Goal: Information Seeking & Learning: Learn about a topic

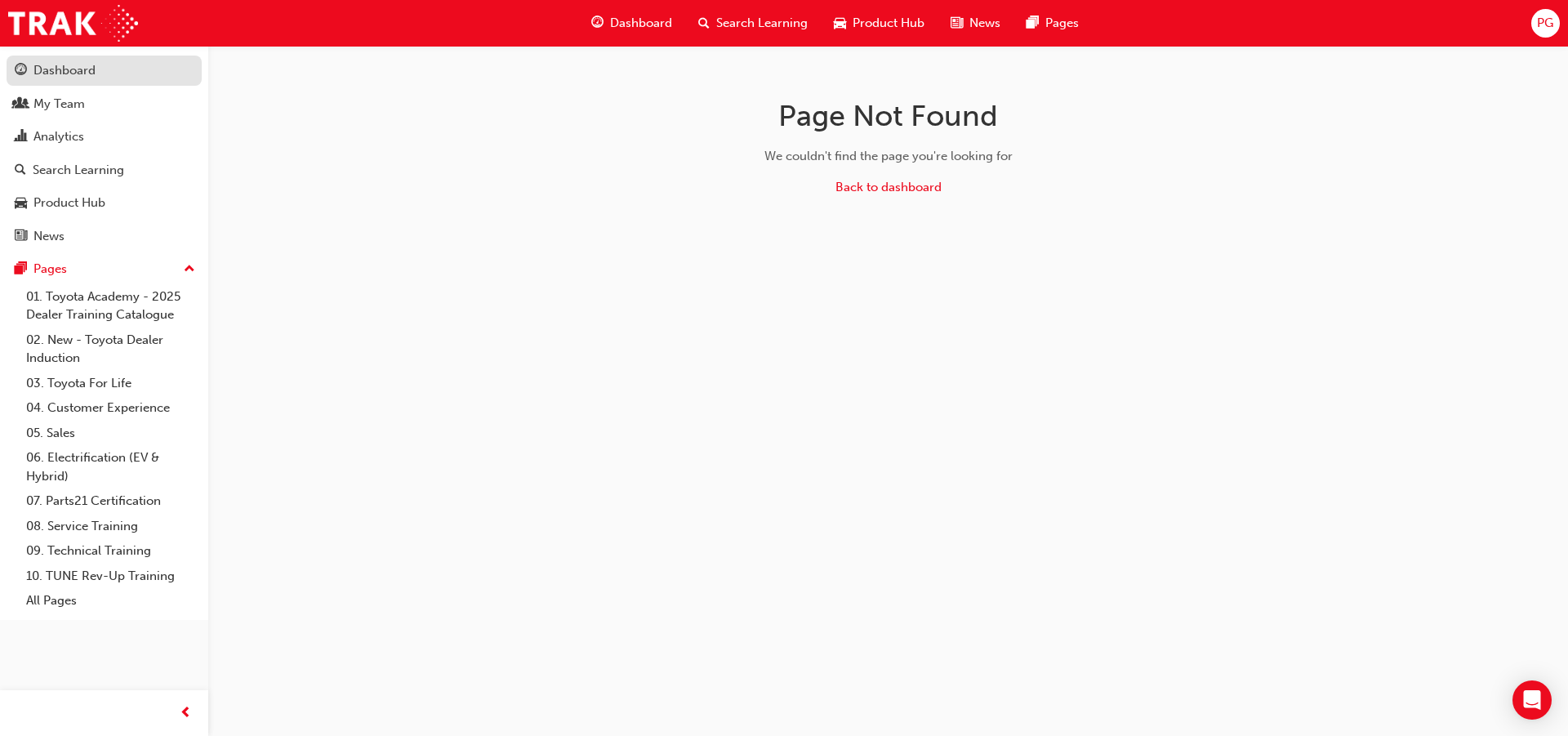
click at [62, 74] on div "Dashboard" at bounding box center [65, 70] width 62 height 18
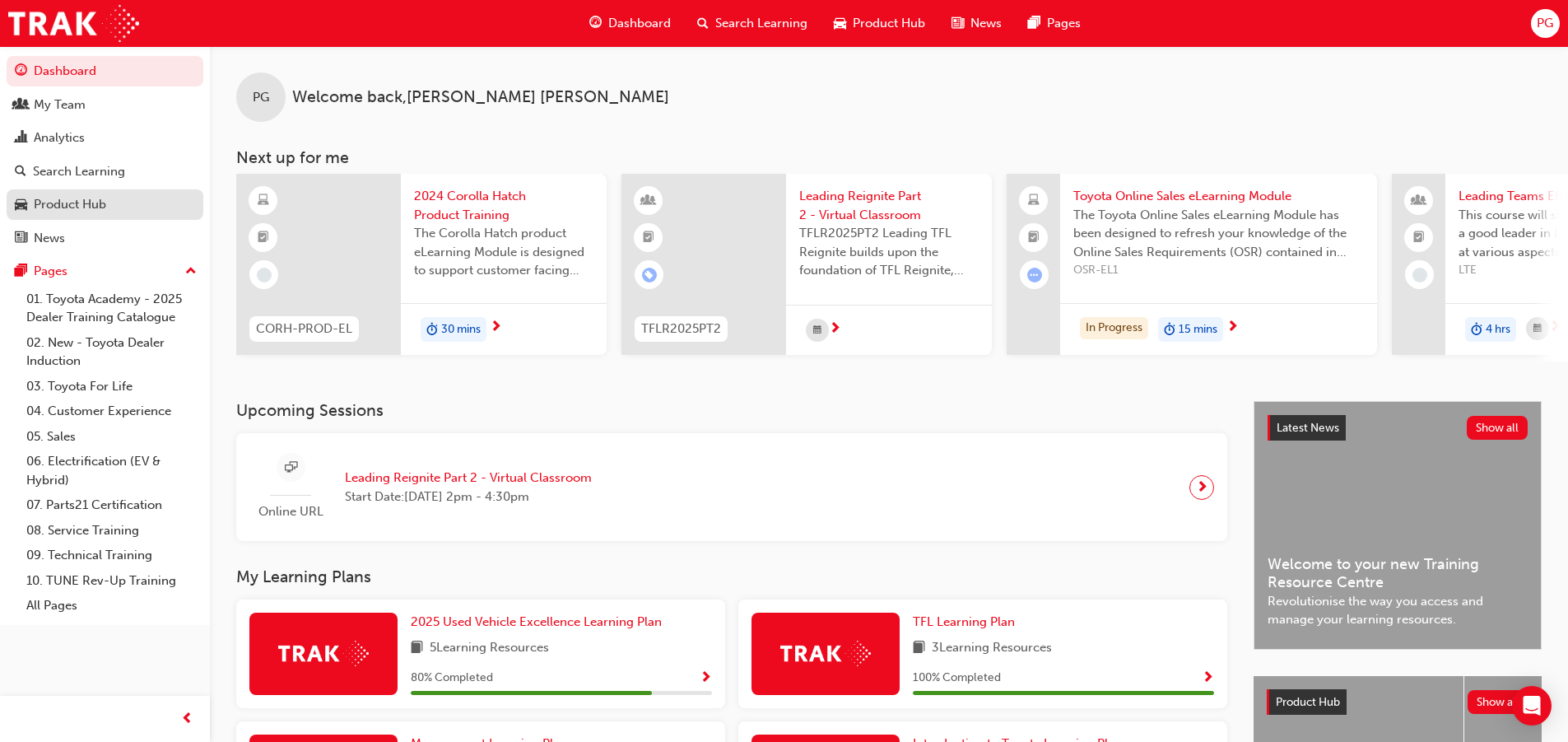
click at [70, 208] on div "Product Hub" at bounding box center [70, 204] width 73 height 18
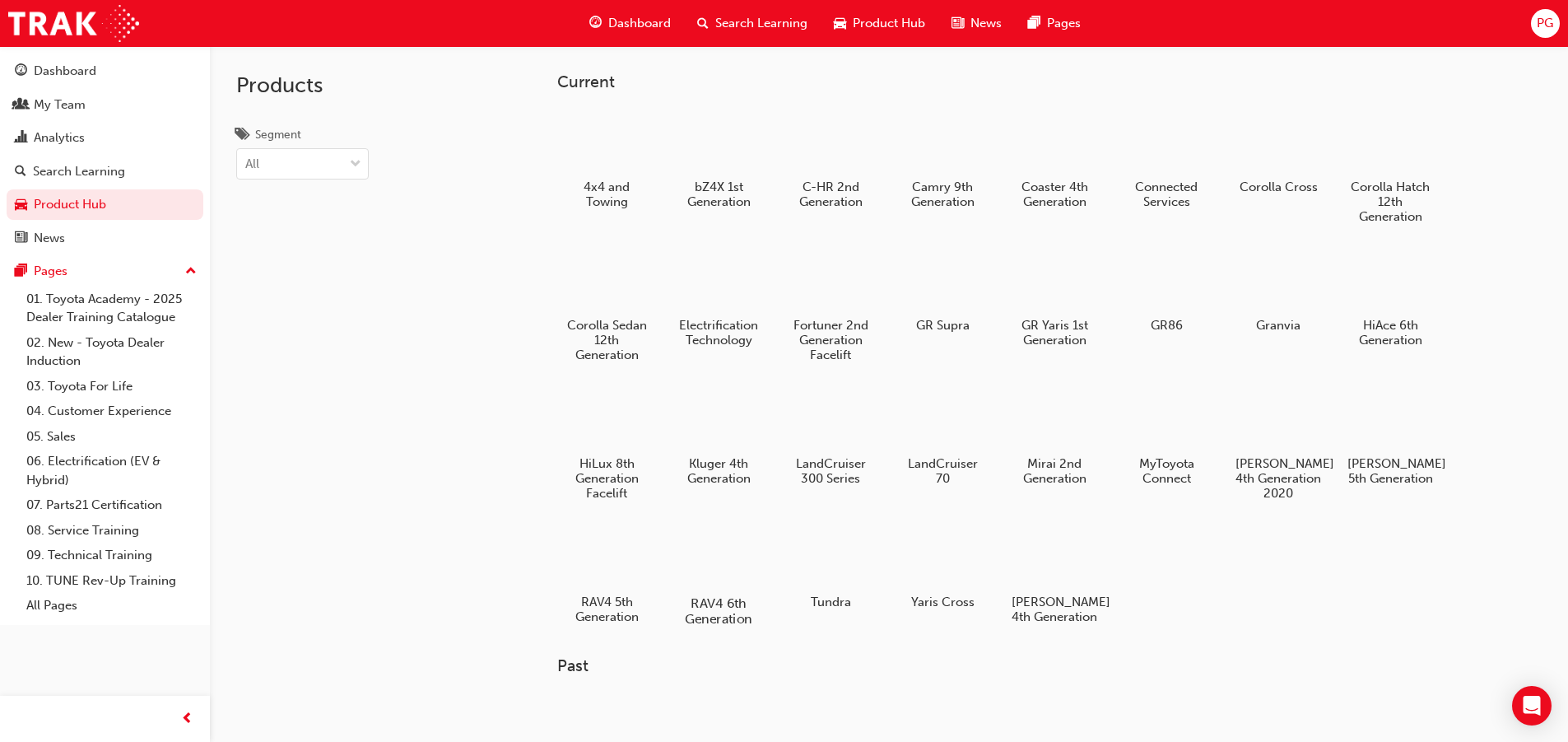
click at [719, 554] on div at bounding box center [718, 556] width 91 height 66
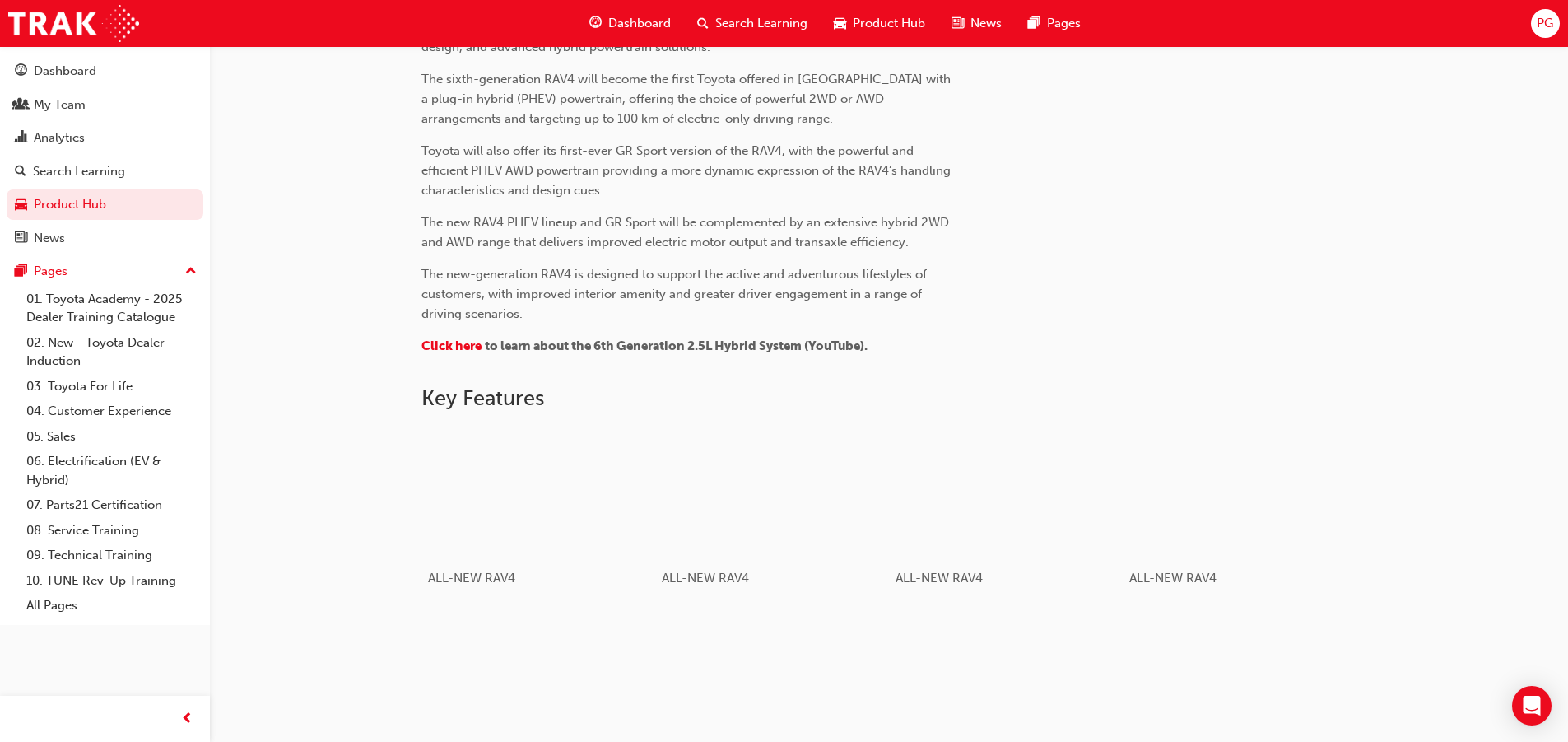
scroll to position [905, 0]
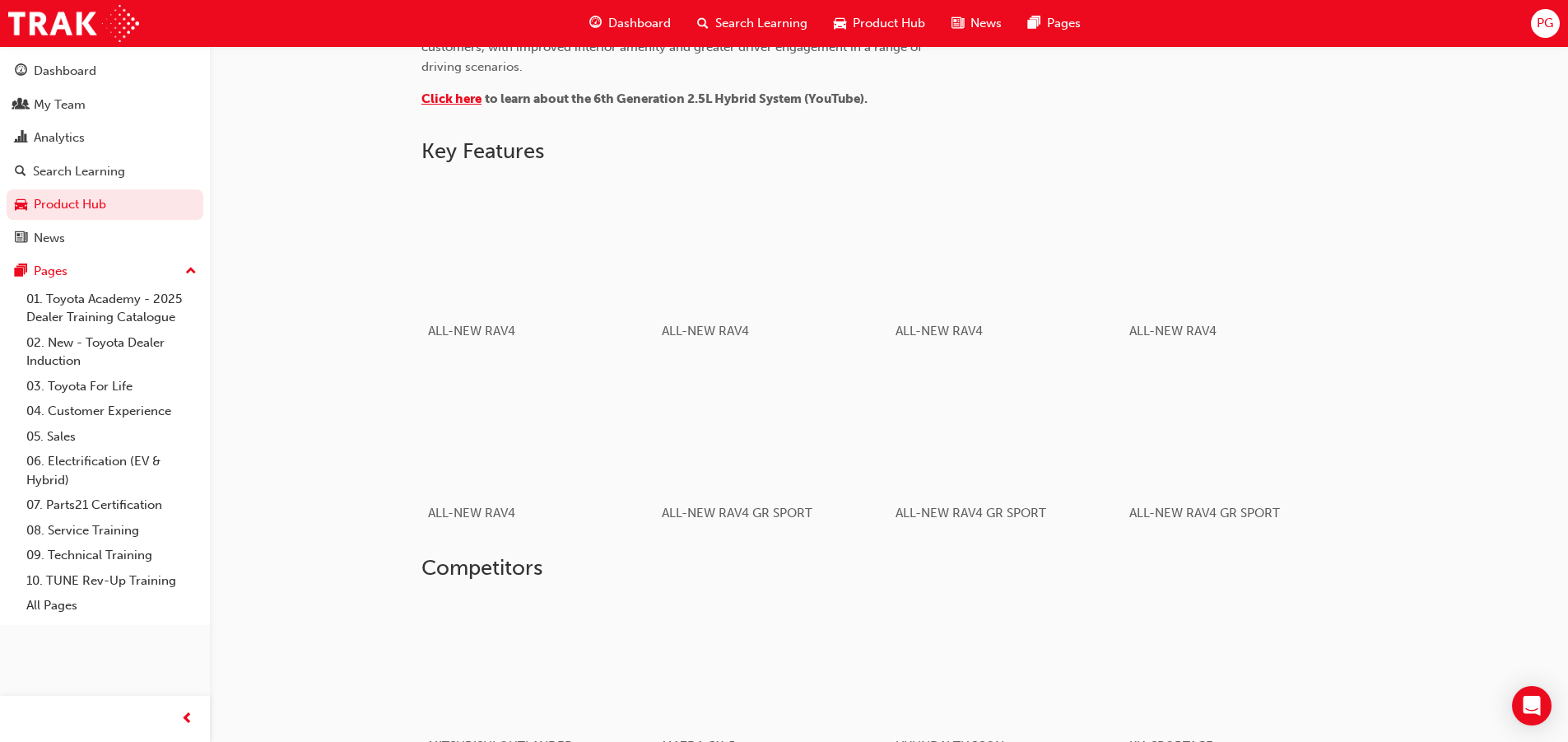
click at [465, 97] on span "Click here" at bounding box center [452, 98] width 60 height 15
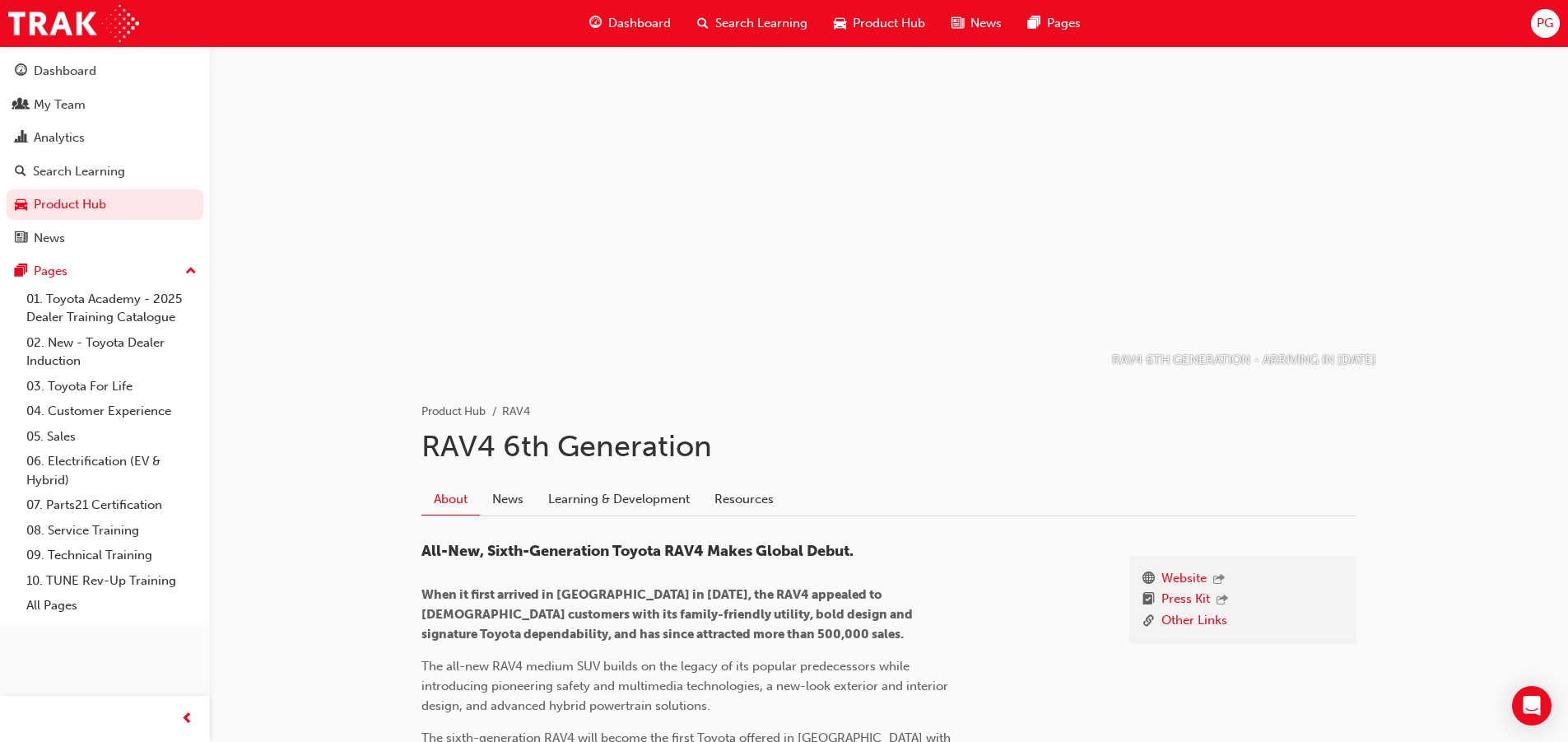
scroll to position [164, 0]
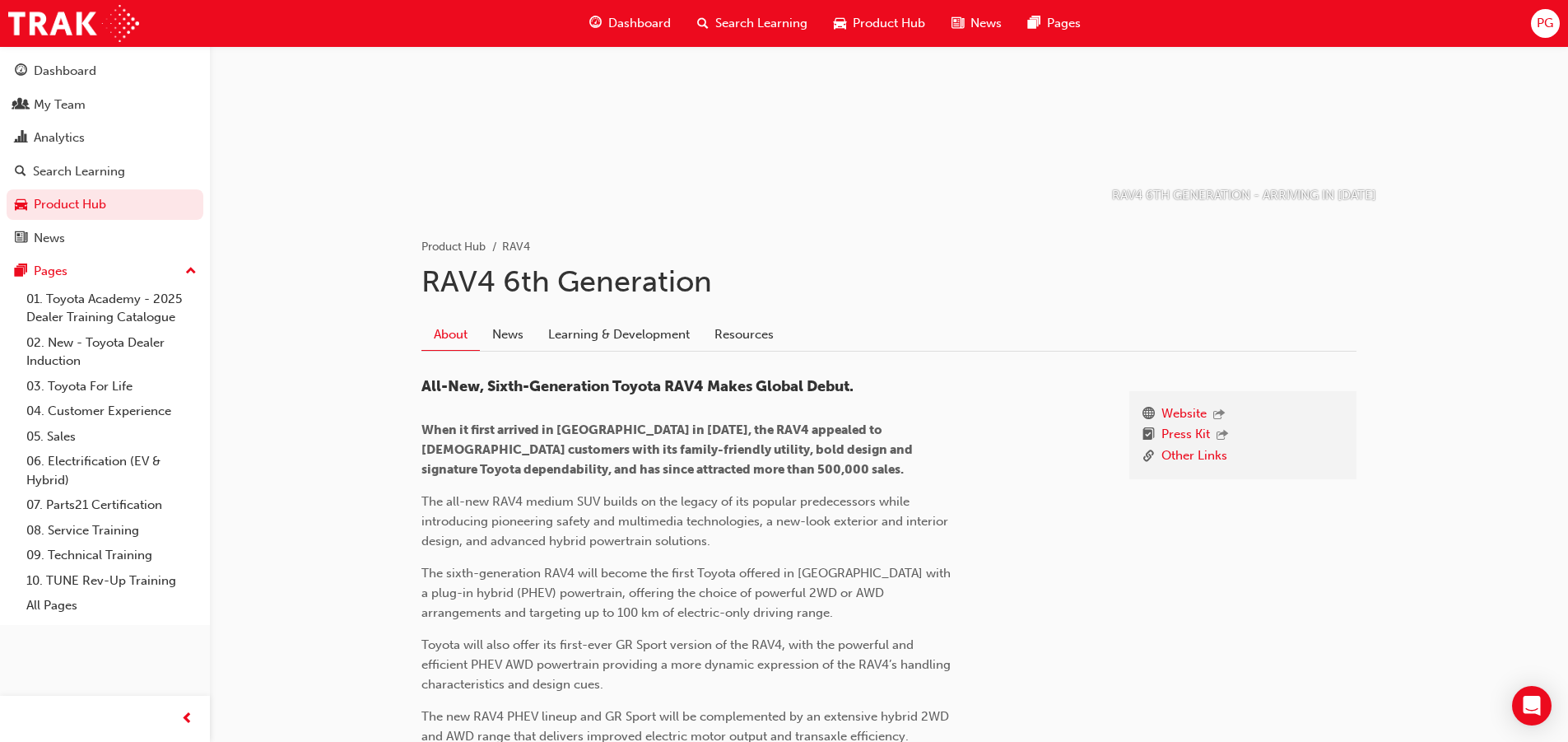
drag, startPoint x: 667, startPoint y: 500, endPoint x: 1034, endPoint y: 599, distance: 380.1
click at [1034, 599] on div "All-New, Sixth-Generation Toyota RAV4 Makes Global Debut. When it first arrived…" at bounding box center [762, 622] width 681 height 489
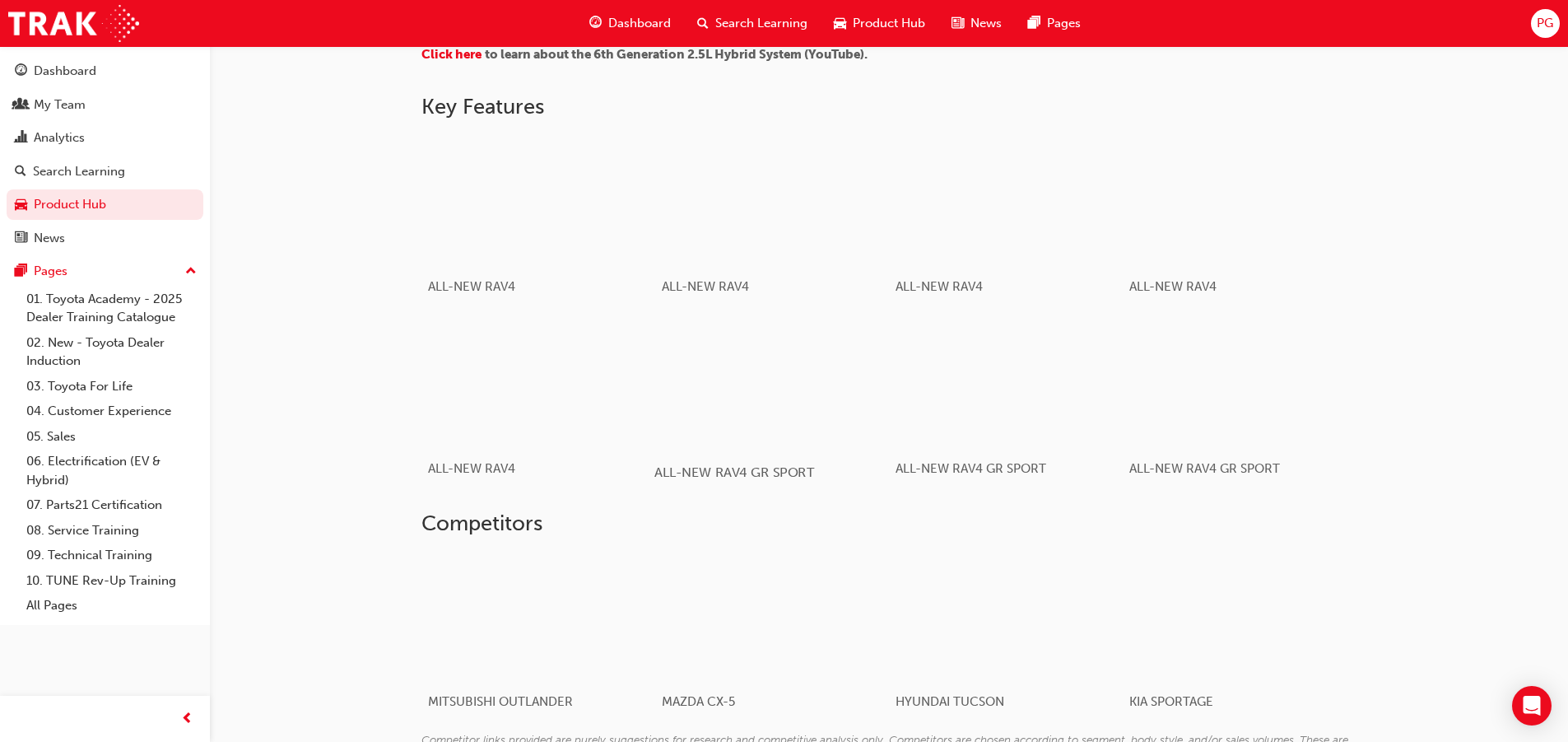
scroll to position [989, 0]
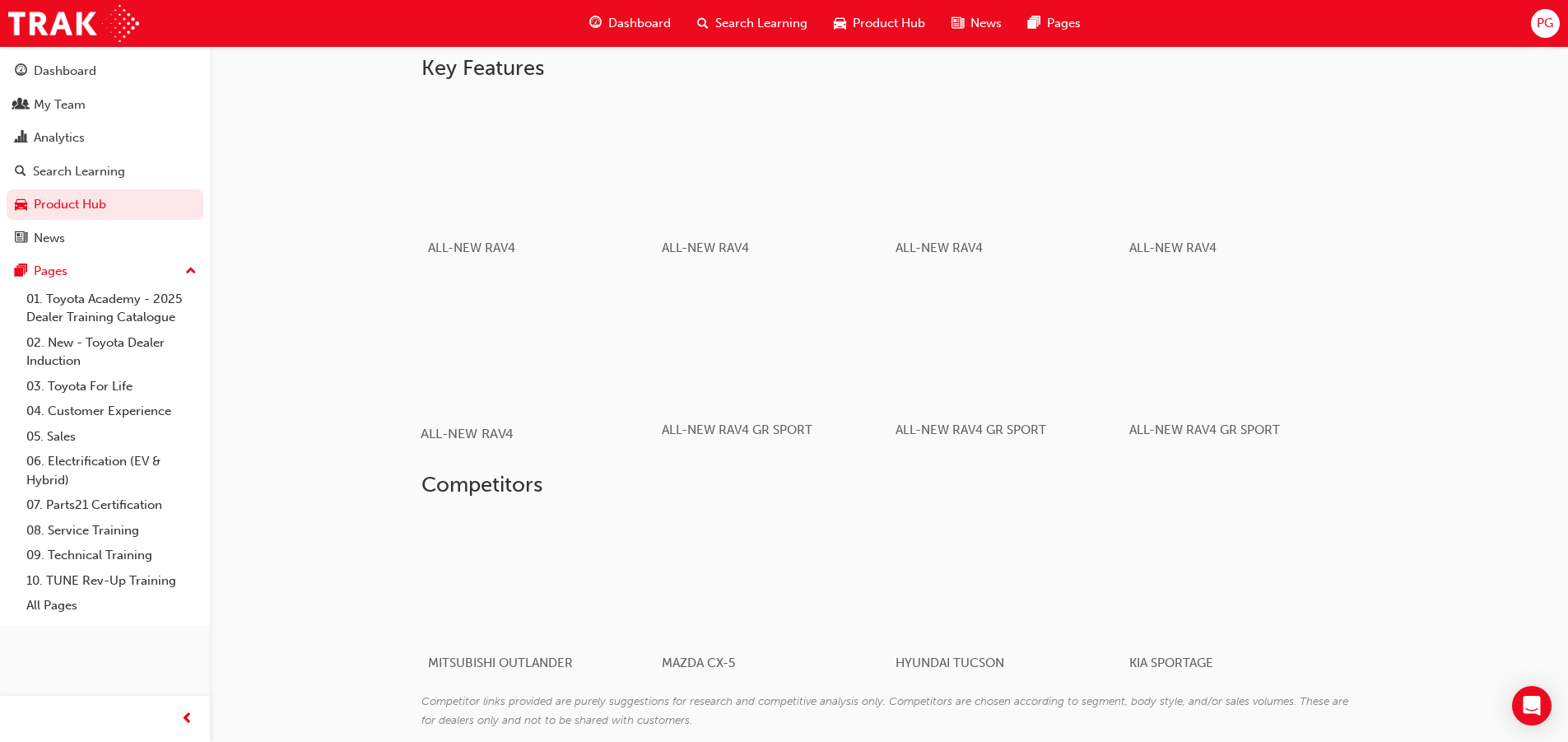
click at [572, 365] on div "button" at bounding box center [538, 342] width 234 height 131
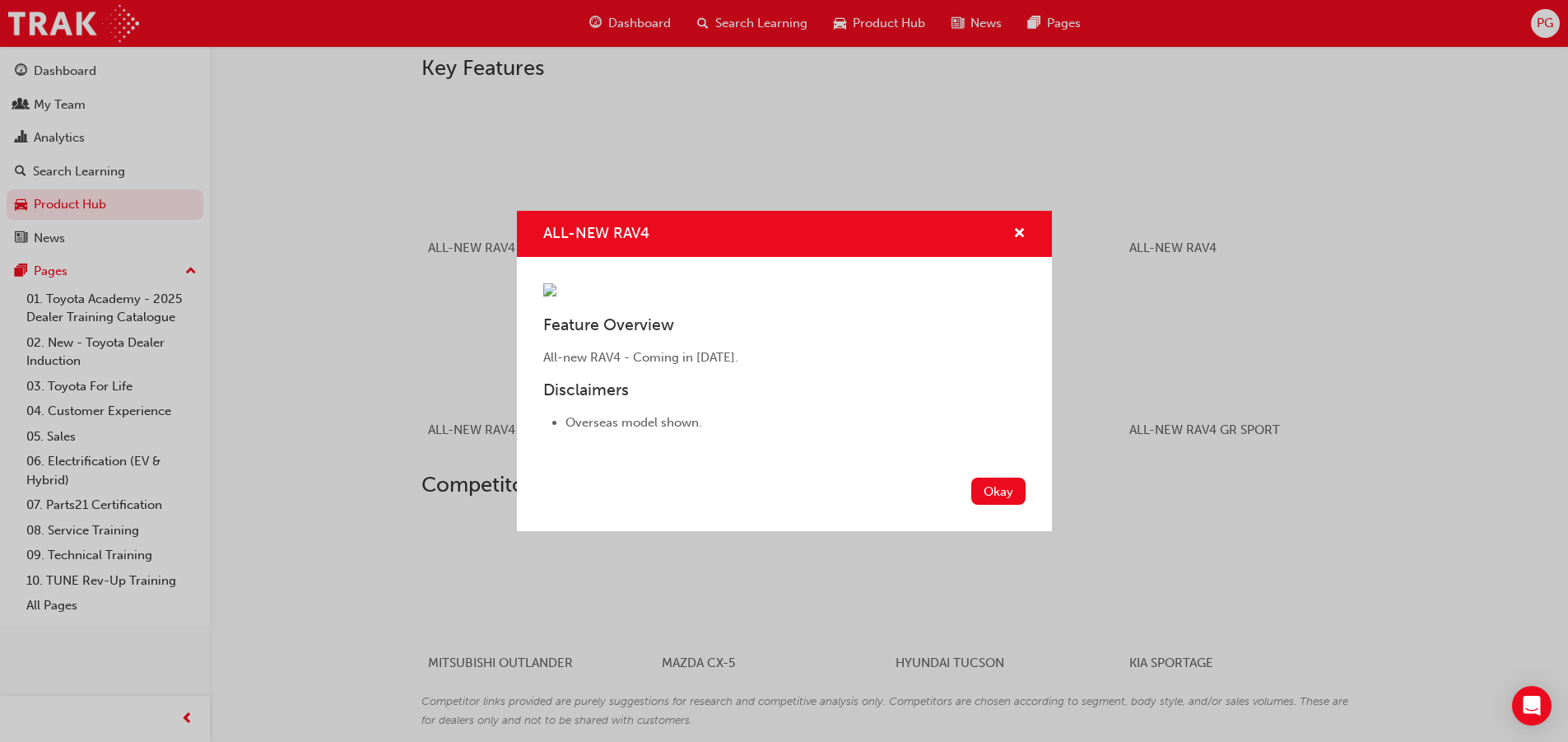
click at [556, 297] on img "ALL-NEW RAV4" at bounding box center [550, 290] width 14 height 14
click at [1018, 228] on span "cross-icon" at bounding box center [1019, 234] width 13 height 15
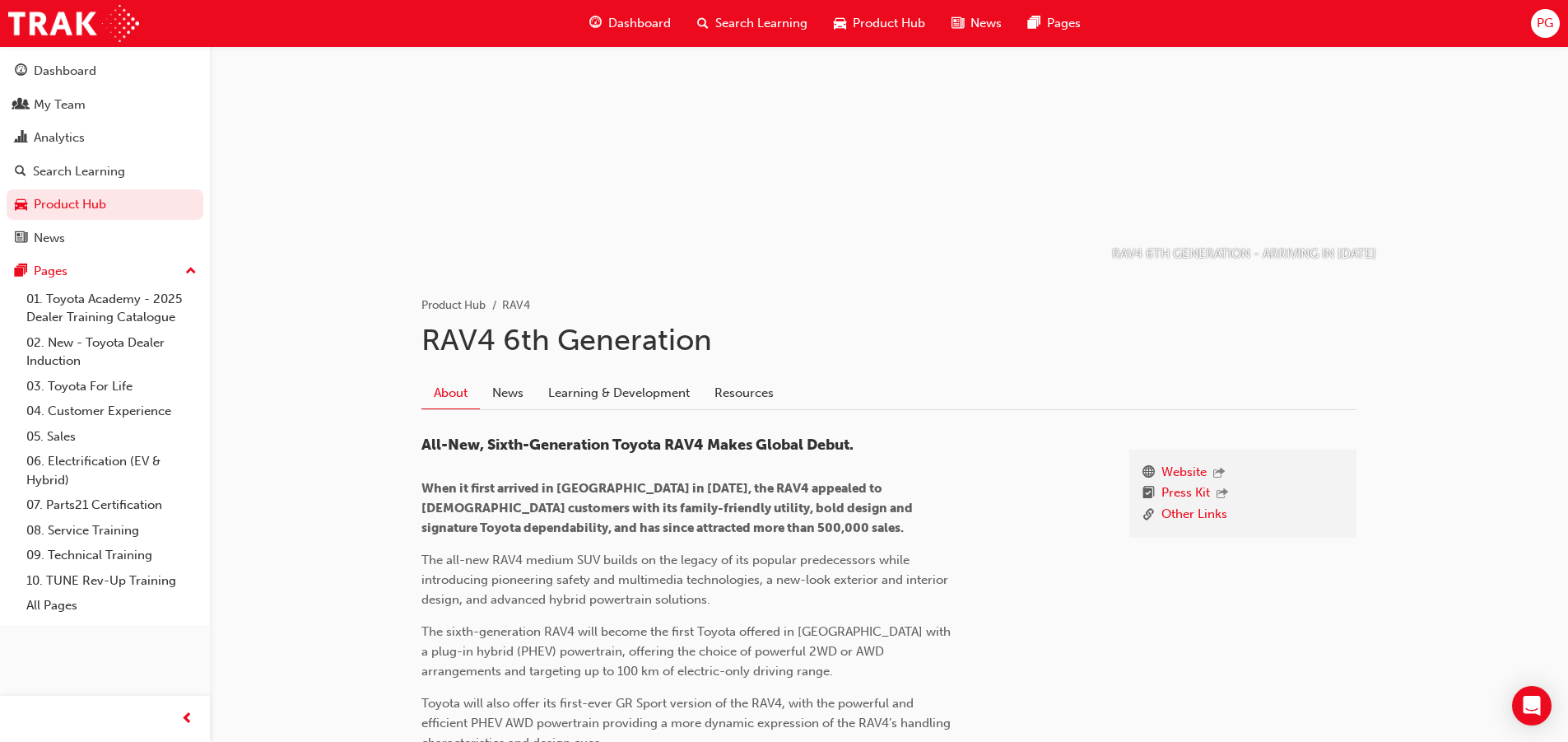
scroll to position [1, 0]
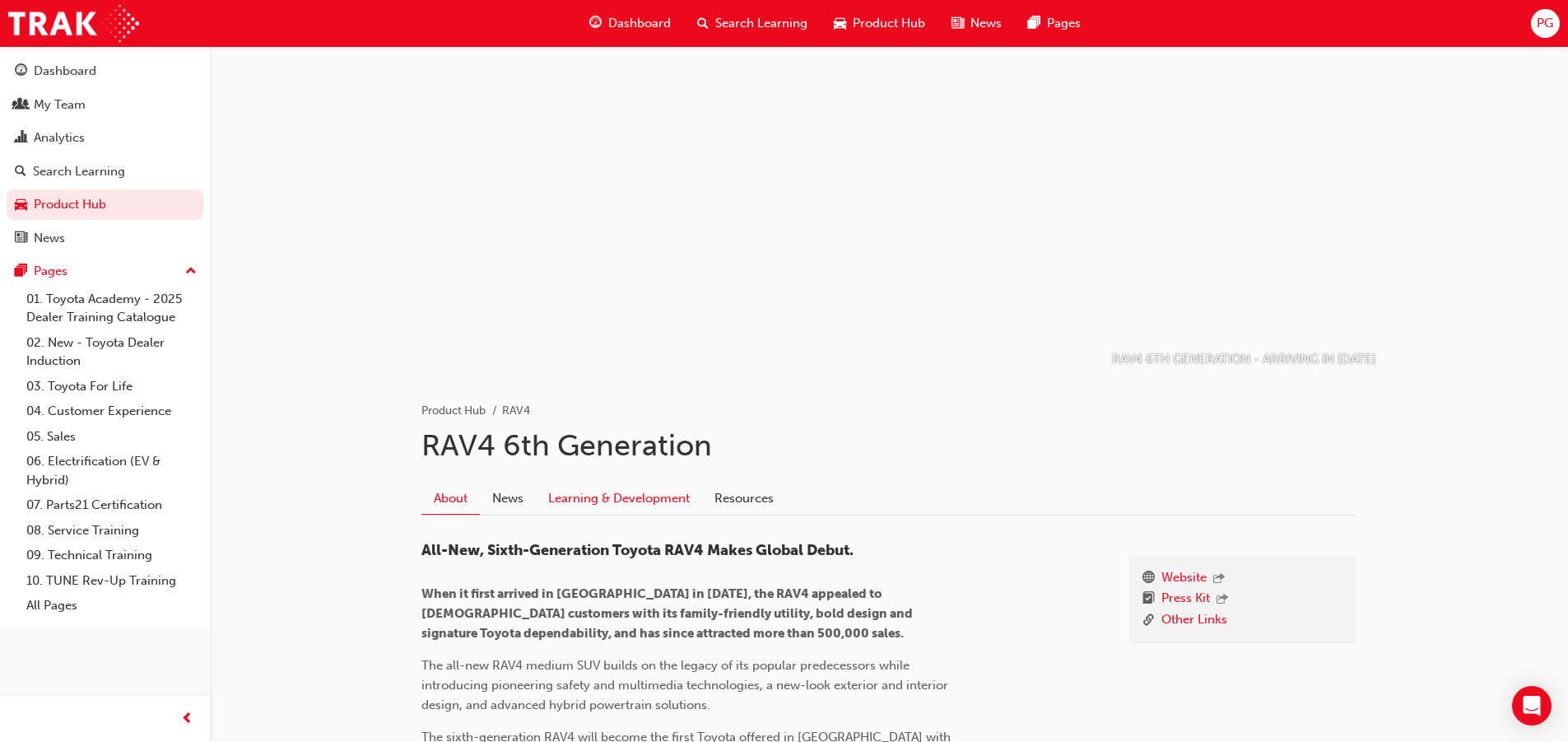
click at [593, 498] on link "Learning & Development" at bounding box center [618, 498] width 166 height 31
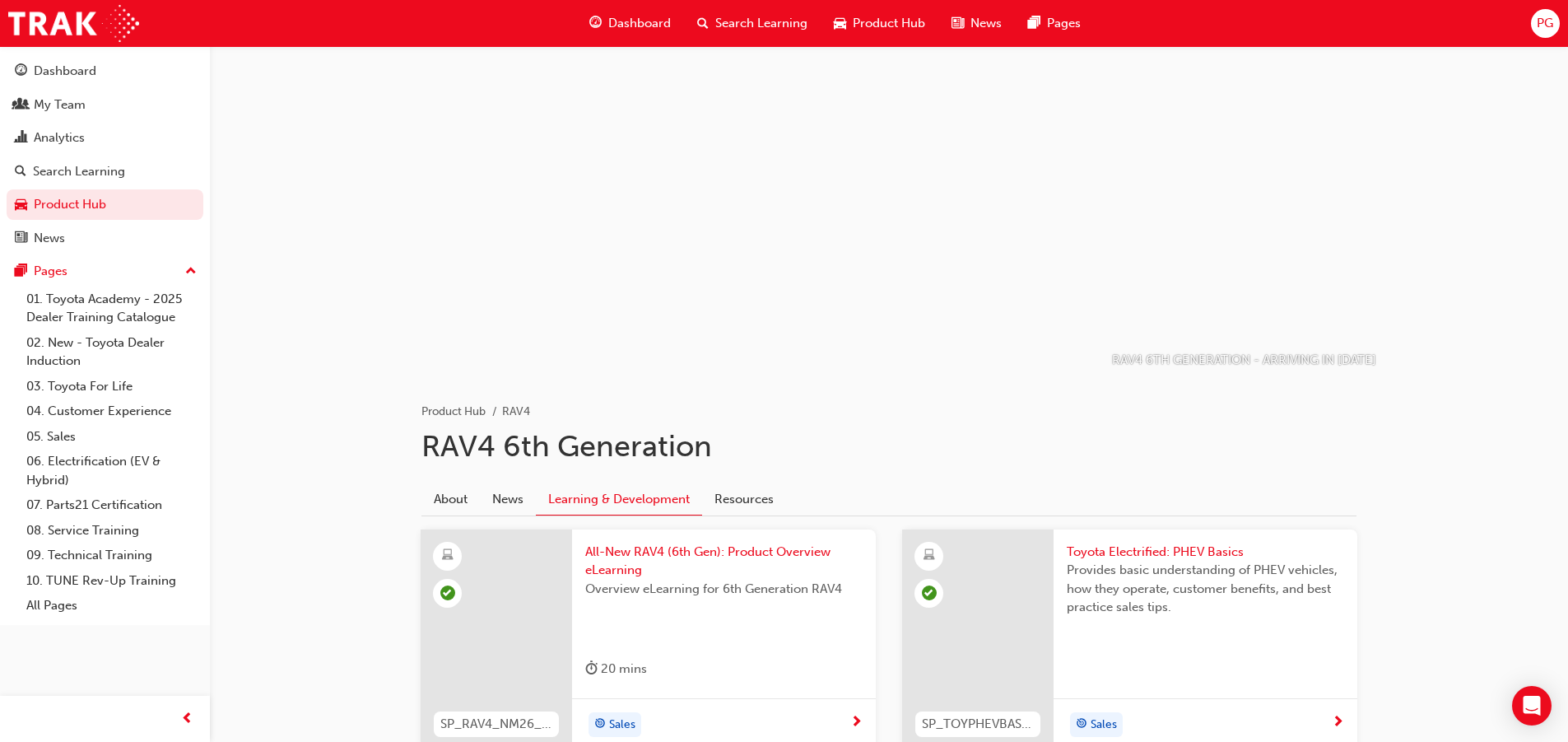
scroll to position [128, 0]
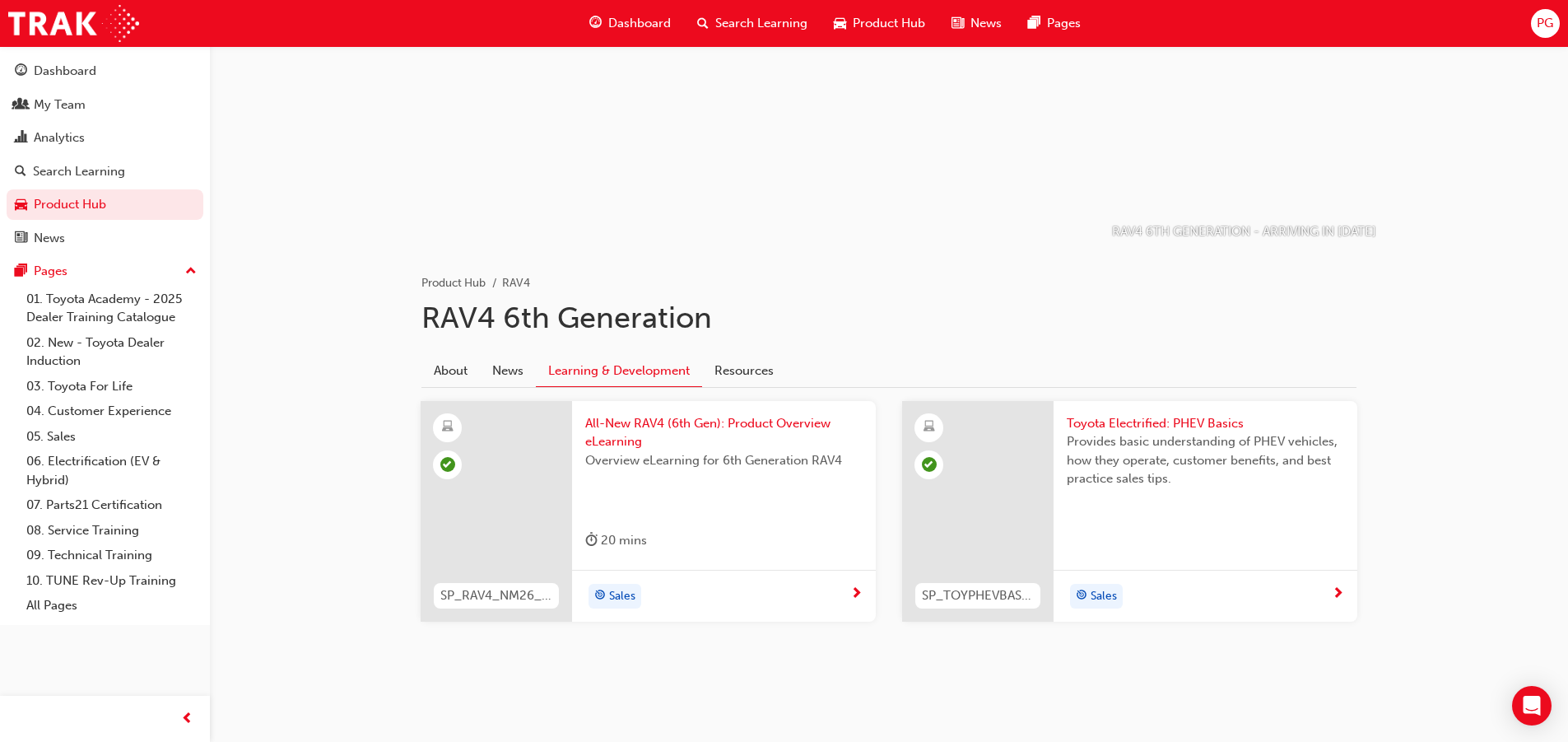
click at [616, 595] on span "Sales" at bounding box center [622, 596] width 26 height 18
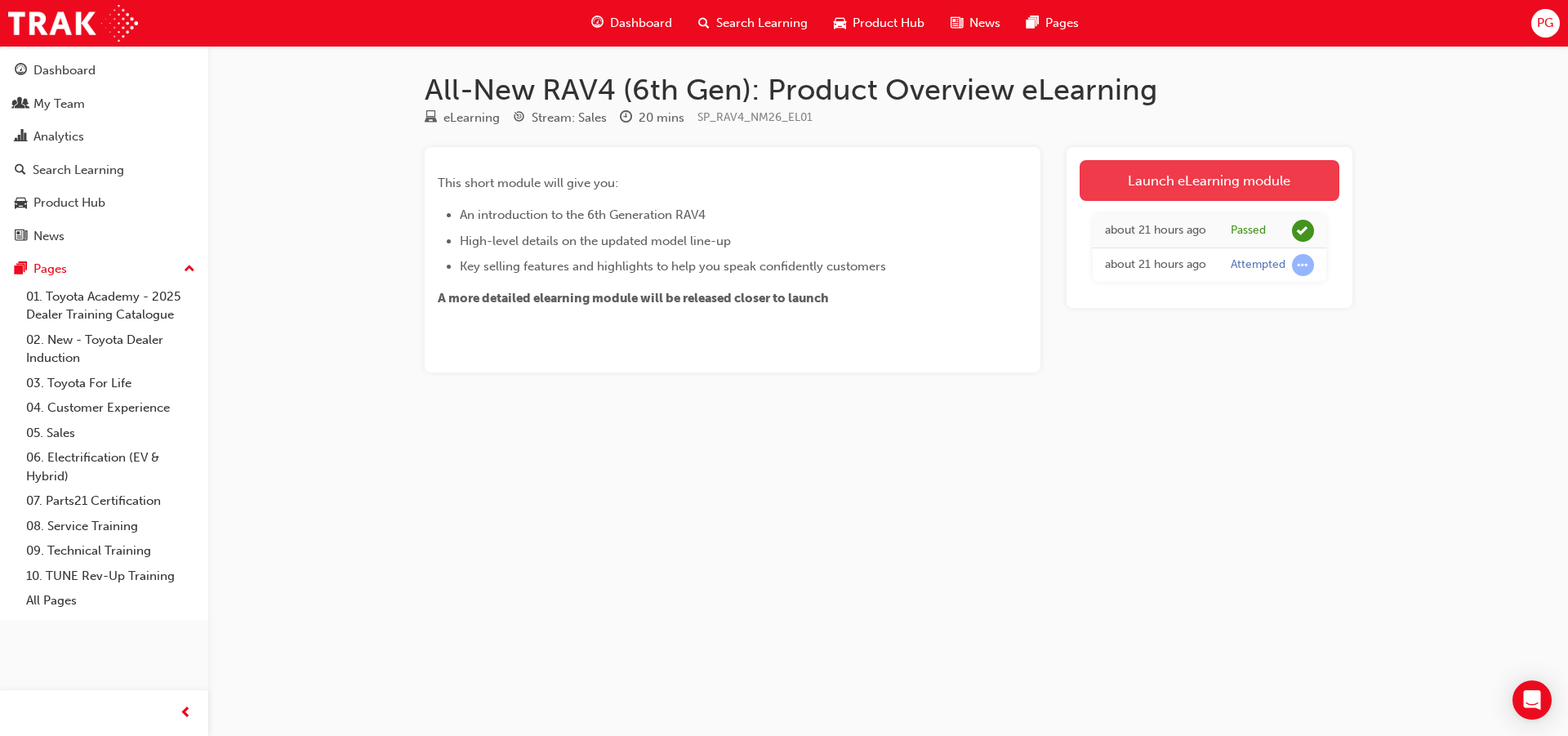
click at [1202, 186] on link "Launch eLearning module" at bounding box center [1208, 180] width 259 height 41
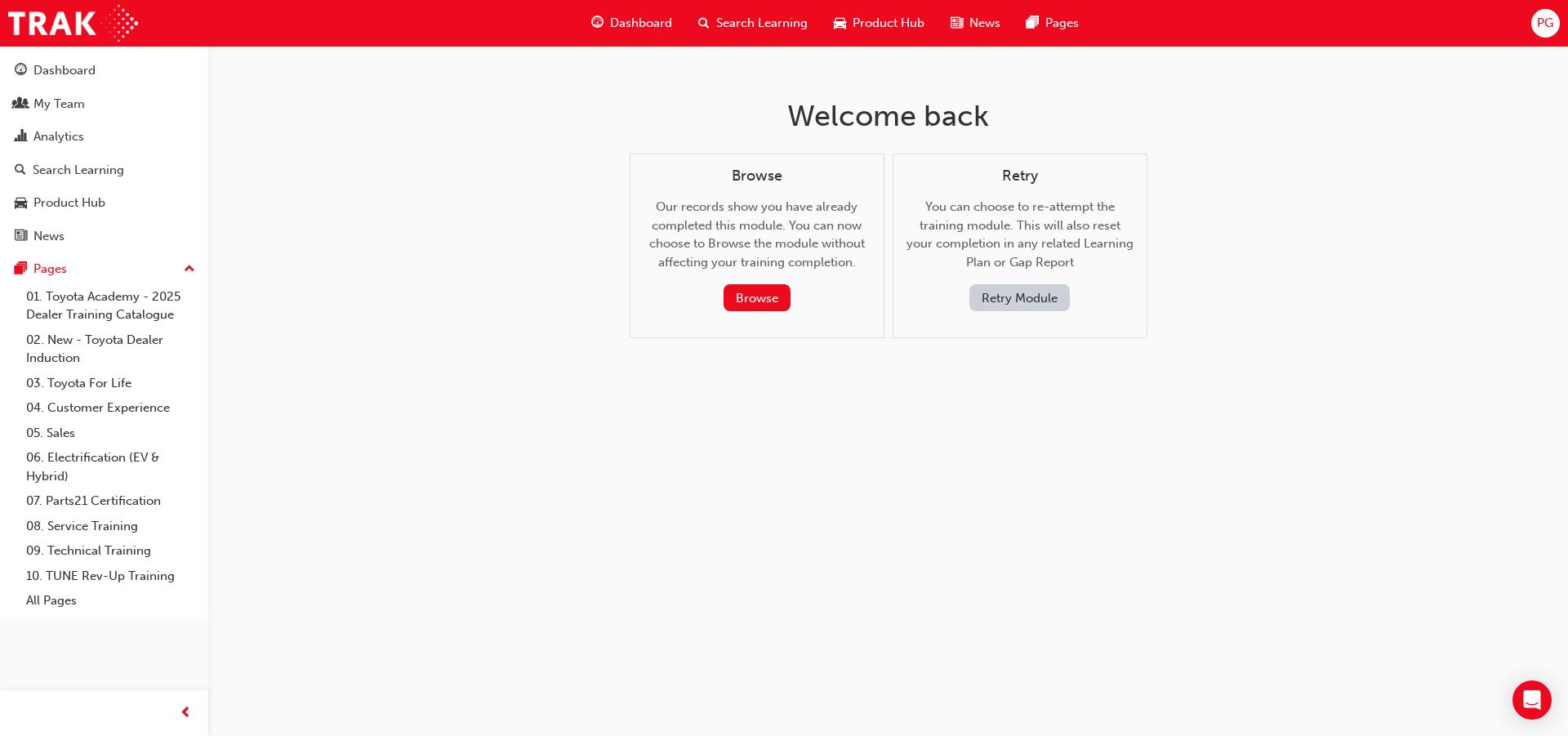
click at [1046, 296] on button "Retry Module" at bounding box center [1019, 298] width 100 height 27
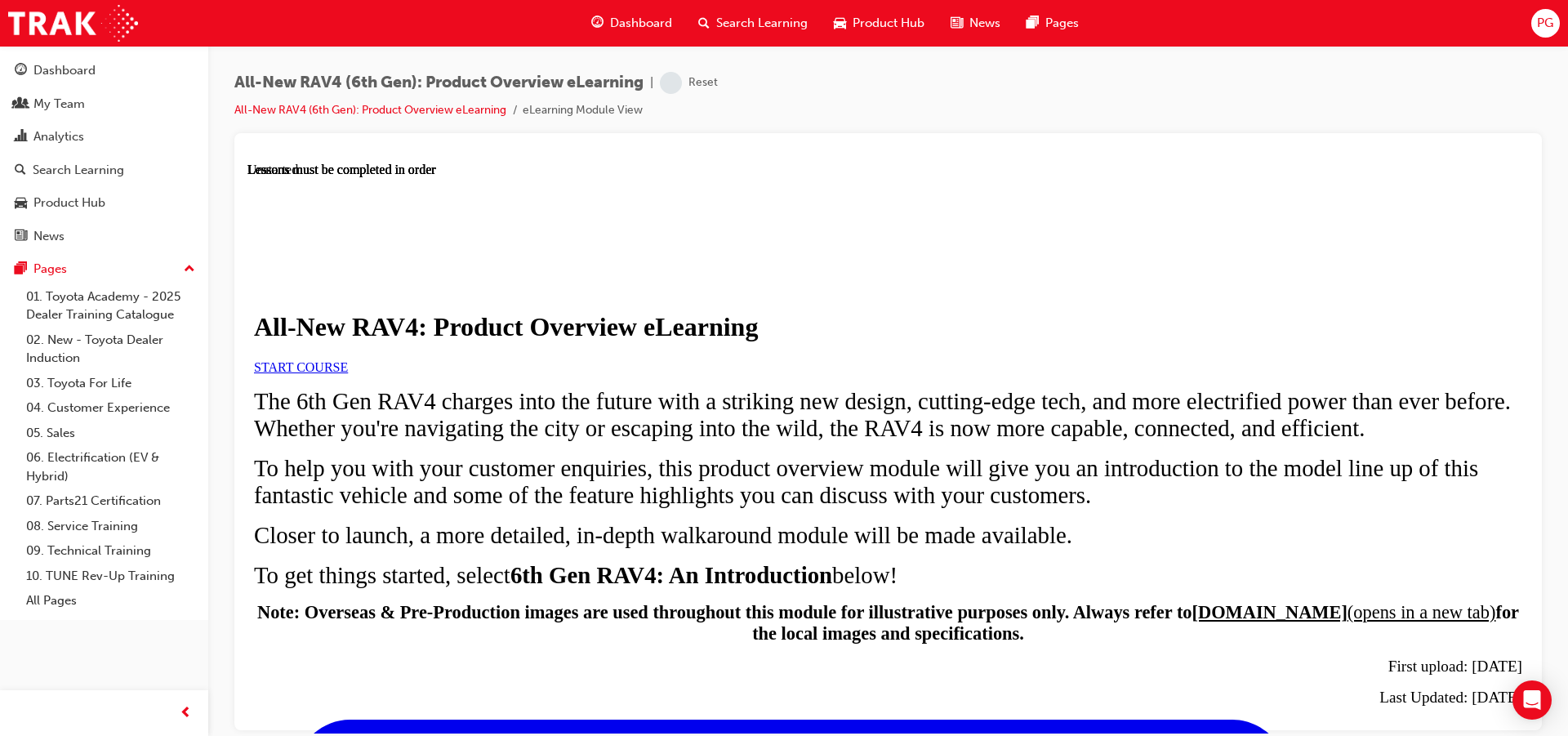
click at [348, 373] on span "START COURSE" at bounding box center [300, 367] width 94 height 14
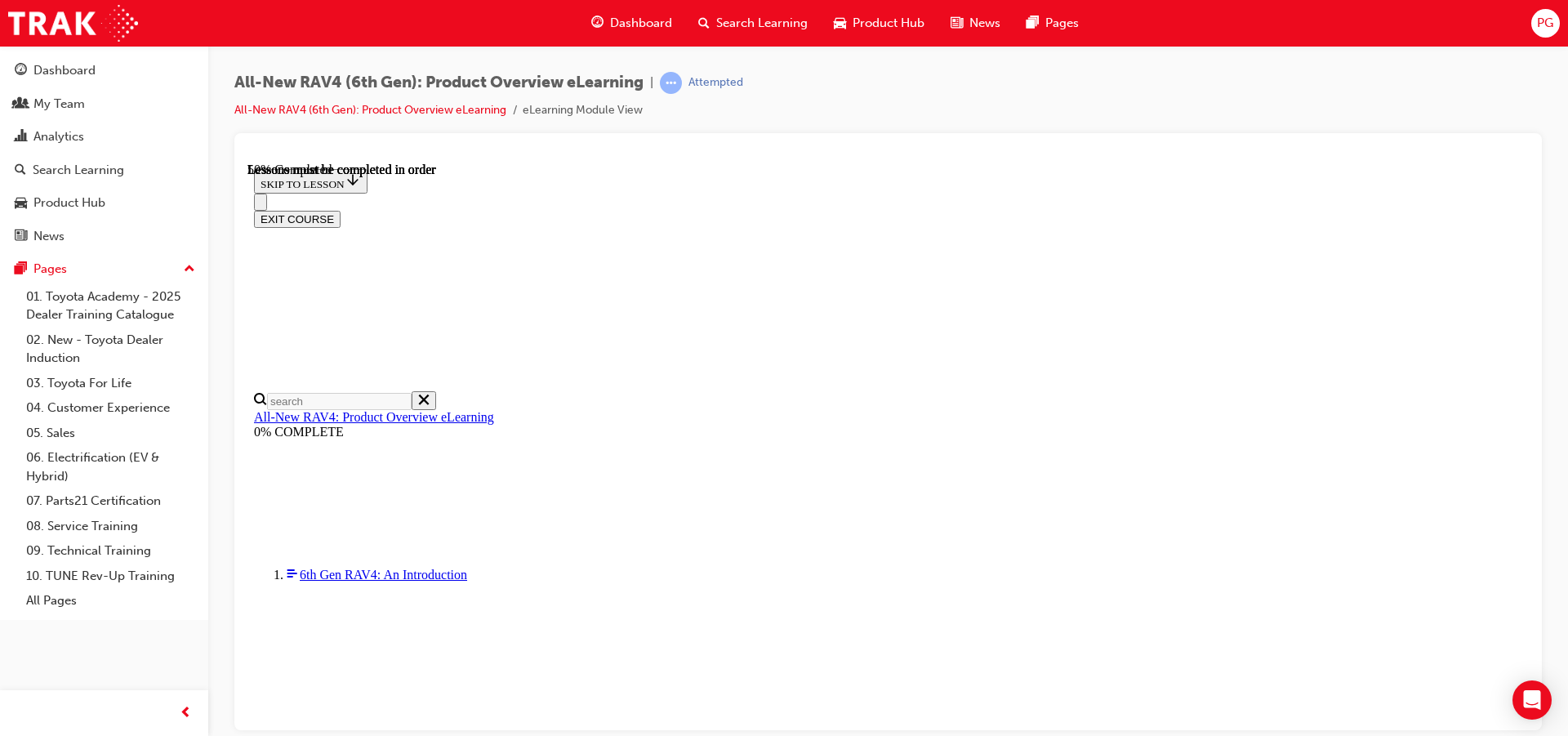
scroll to position [1685, 0]
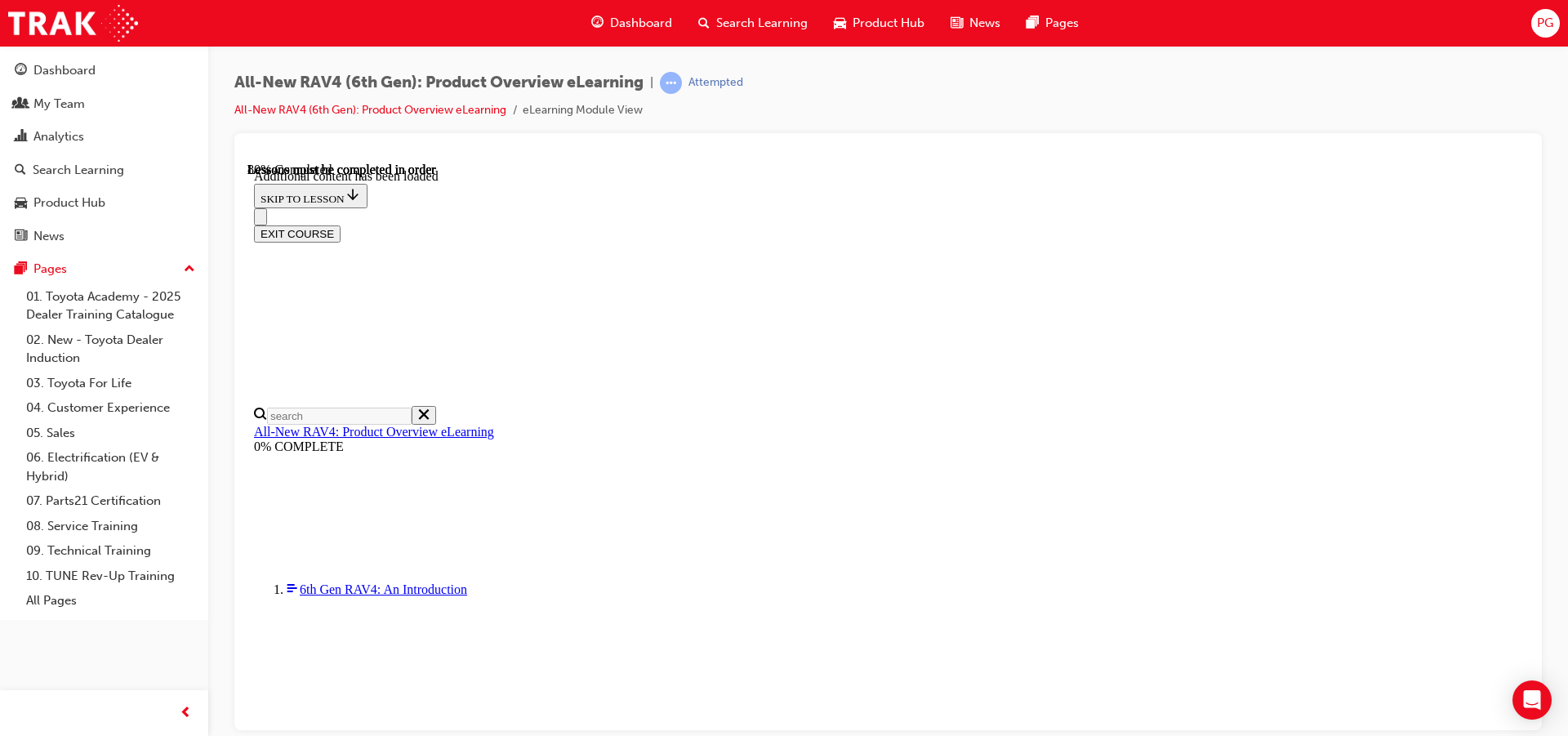
scroll to position [2418, 0]
drag, startPoint x: 608, startPoint y: 636, endPoint x: 1235, endPoint y: 635, distance: 627.0
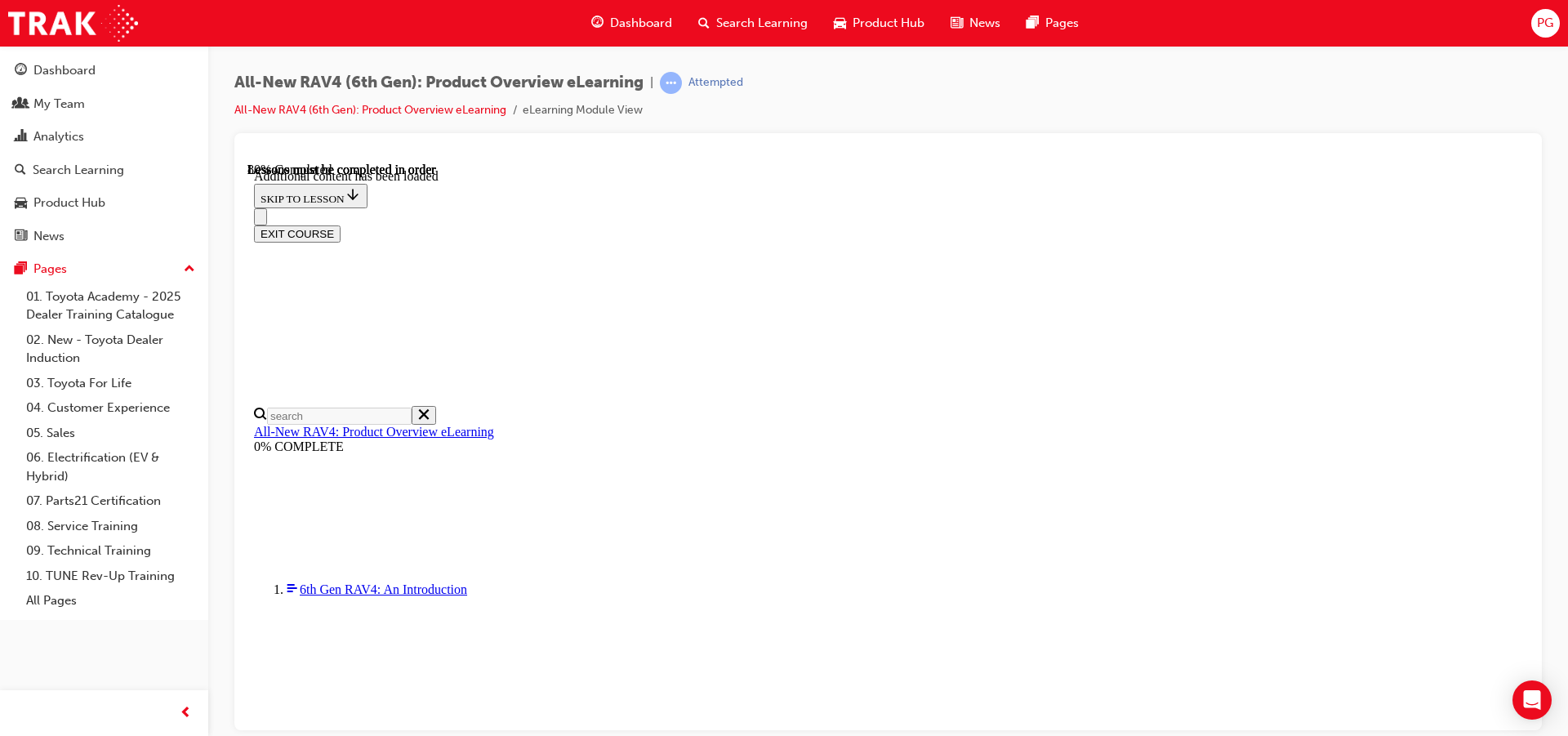
drag, startPoint x: 607, startPoint y: 639, endPoint x: 1143, endPoint y: 633, distance: 536.0
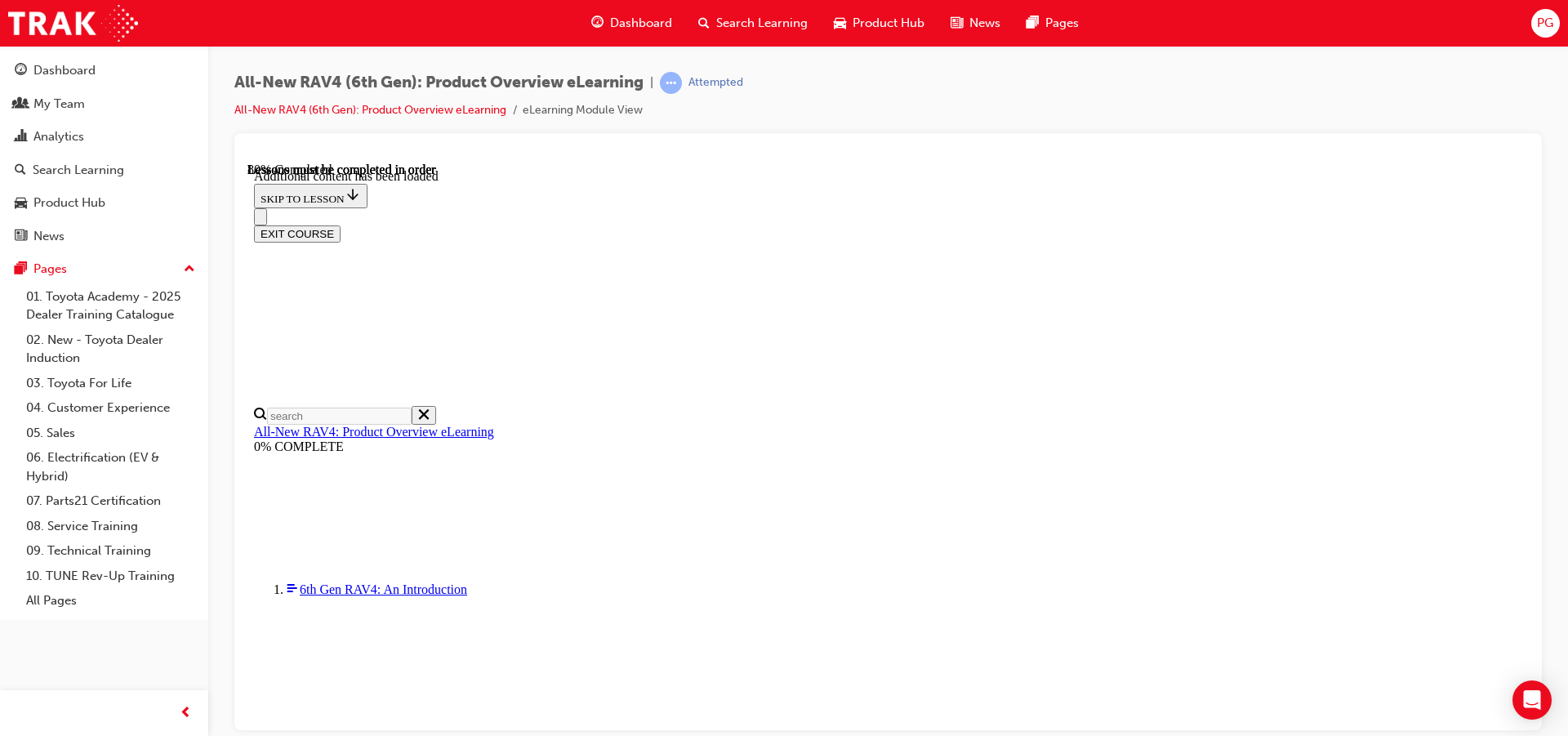
drag, startPoint x: 1196, startPoint y: 441, endPoint x: 1217, endPoint y: 441, distance: 21.0
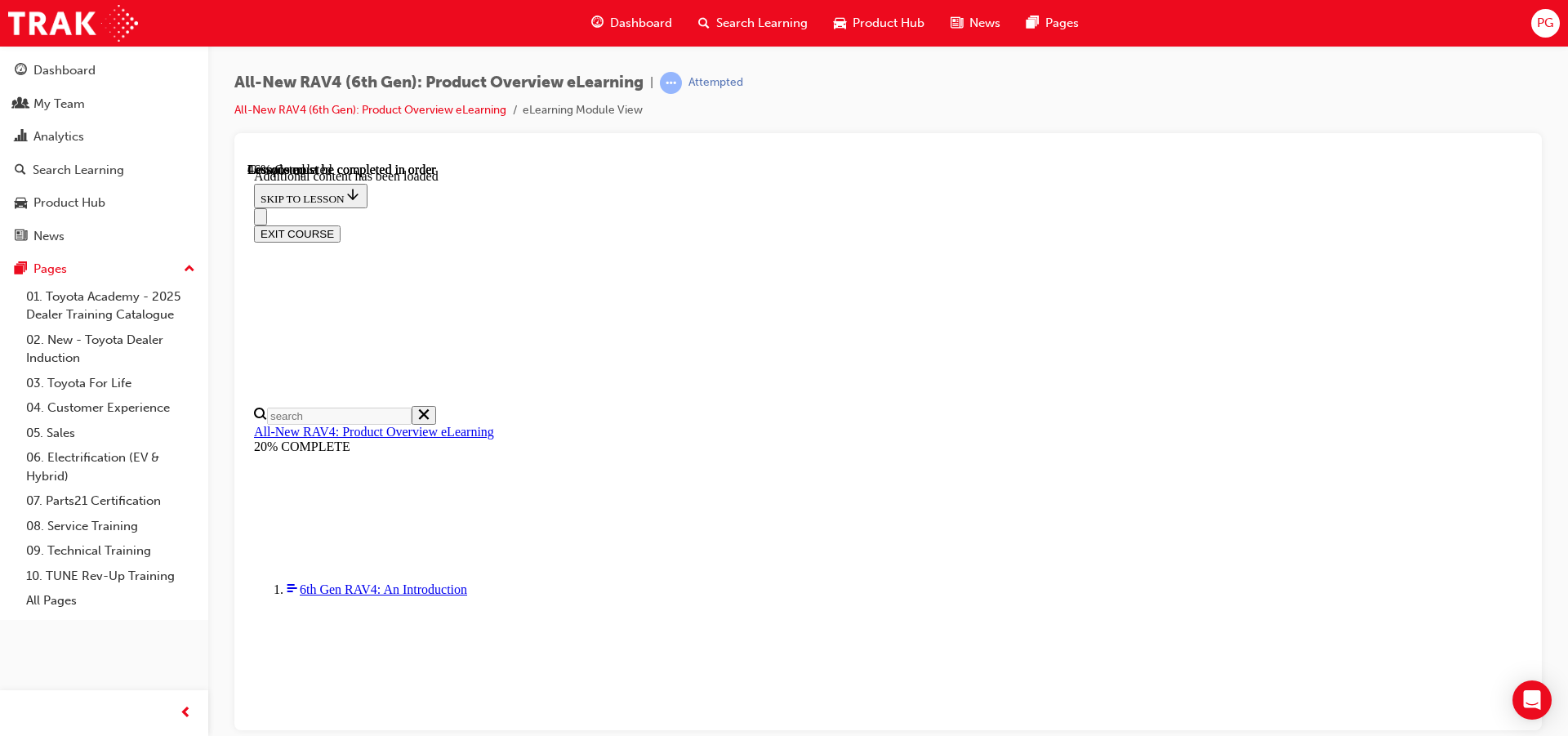
scroll to position [1146, 0]
